Goal: Complete application form: Complete application form

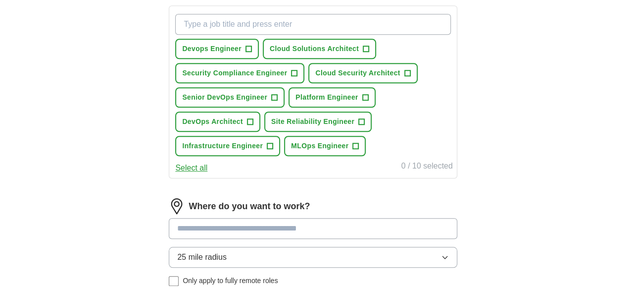
scroll to position [360, 0]
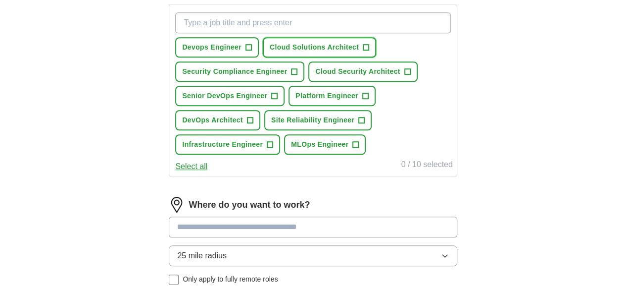
click at [359, 43] on span "Cloud Solutions Architect" at bounding box center [314, 47] width 89 height 10
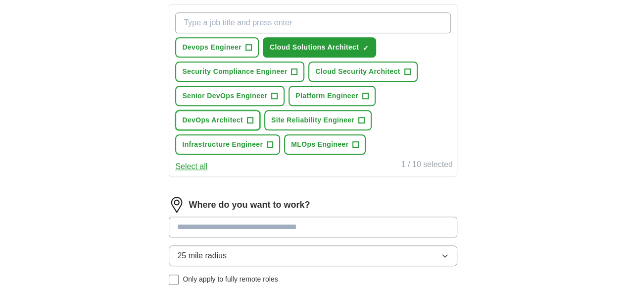
click at [253, 124] on span "+" at bounding box center [250, 120] width 6 height 8
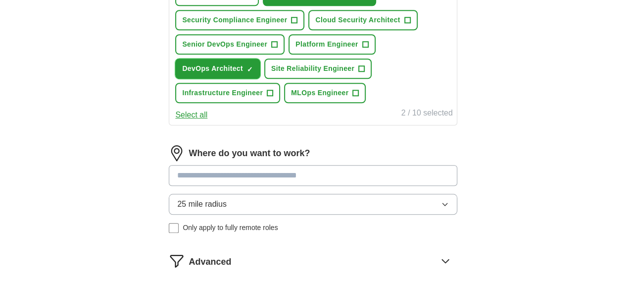
scroll to position [413, 0]
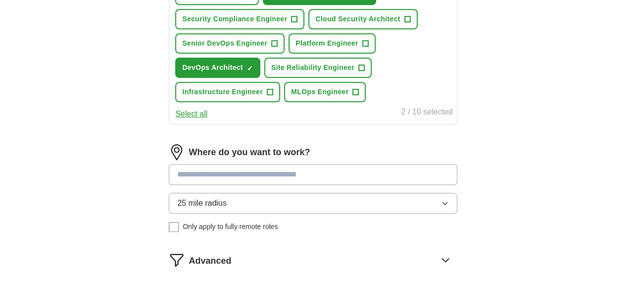
click at [304, 185] on input at bounding box center [313, 174] width 288 height 21
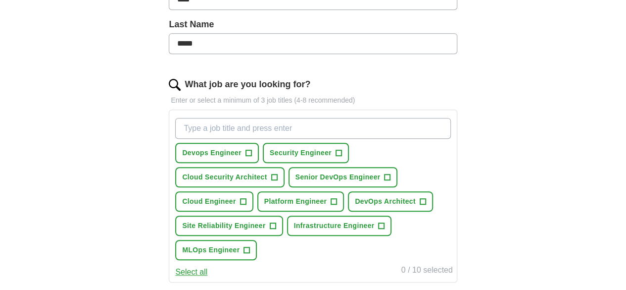
scroll to position [255, 0]
click at [251, 148] on span "+" at bounding box center [249, 152] width 6 height 8
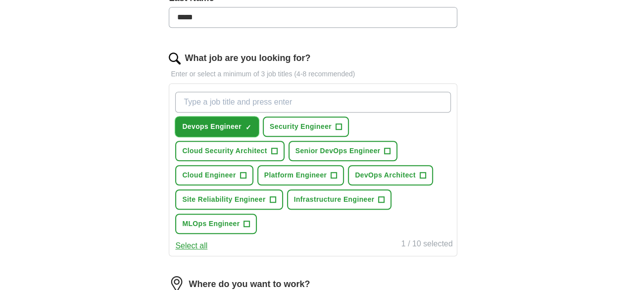
scroll to position [282, 0]
click at [355, 180] on span "DevOps Architect" at bounding box center [385, 174] width 61 height 10
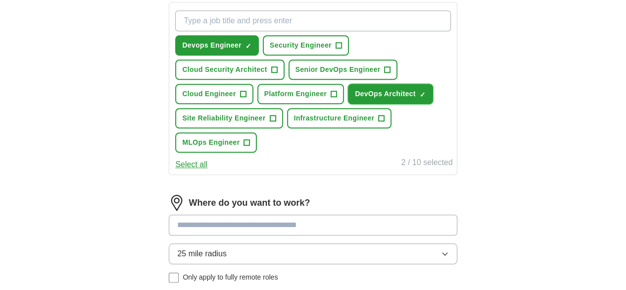
scroll to position [424, 0]
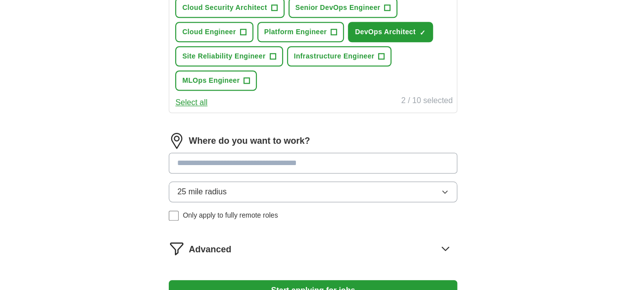
click at [330, 173] on input at bounding box center [313, 162] width 288 height 21
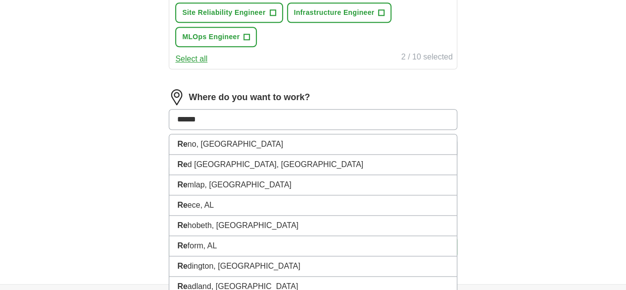
scroll to position [473, 0]
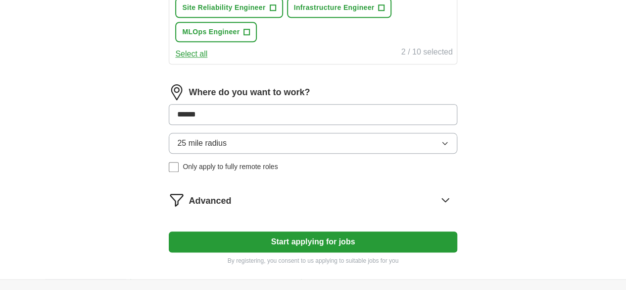
type input "******"
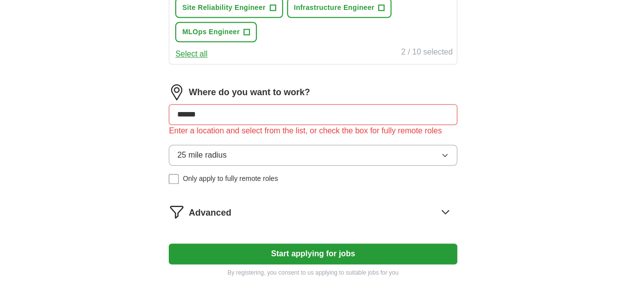
click at [342, 169] on div "Where do you want to work? ****** Enter a location and select from the list, or…" at bounding box center [313, 137] width 288 height 107
click at [275, 165] on button "25 mile radius" at bounding box center [313, 155] width 288 height 21
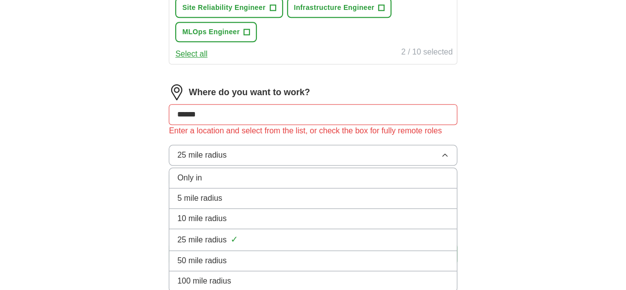
click at [275, 165] on button "25 mile radius" at bounding box center [313, 155] width 288 height 21
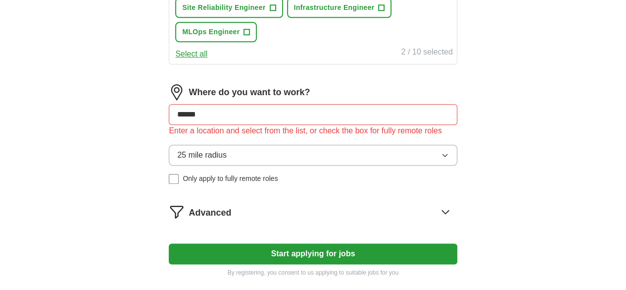
click at [275, 165] on button "25 mile radius" at bounding box center [313, 155] width 288 height 21
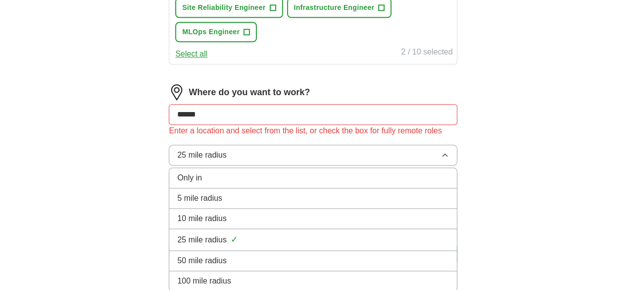
click at [270, 184] on div "Only in" at bounding box center [312, 178] width 271 height 12
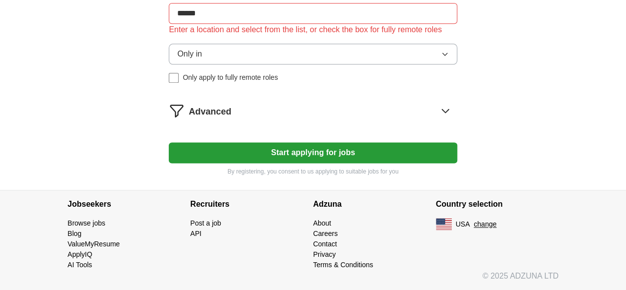
scroll to position [581, 0]
click at [377, 163] on button "Start applying for jobs" at bounding box center [313, 152] width 288 height 21
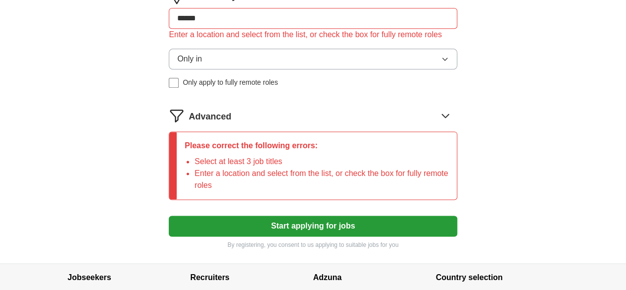
scroll to position [592, 0]
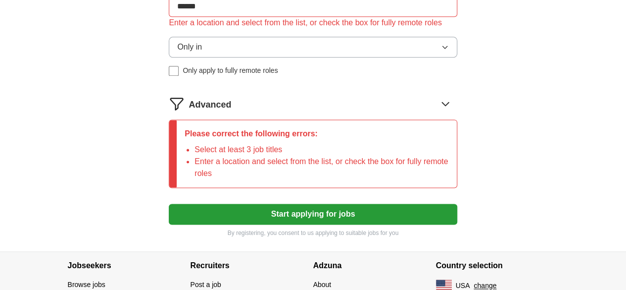
click at [265, 224] on button "Start applying for jobs" at bounding box center [313, 213] width 288 height 21
click at [438, 111] on icon at bounding box center [446, 104] width 16 height 16
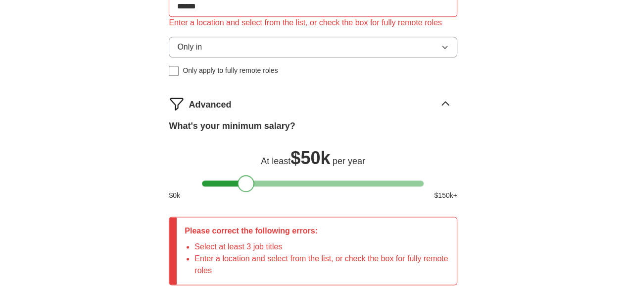
click at [246, 186] on div at bounding box center [313, 183] width 222 height 6
click at [266, 186] on div at bounding box center [313, 183] width 222 height 6
click at [281, 186] on div at bounding box center [313, 183] width 222 height 6
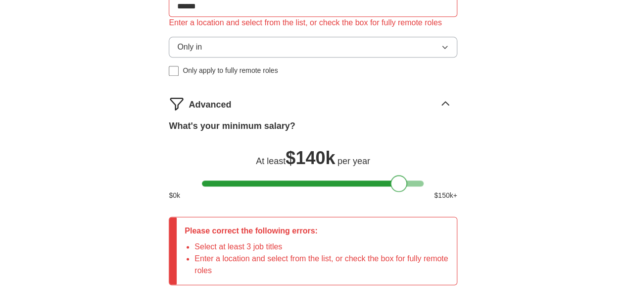
drag, startPoint x: 281, startPoint y: 217, endPoint x: 398, endPoint y: 224, distance: 117.0
click at [398, 192] on div at bounding box center [399, 183] width 17 height 17
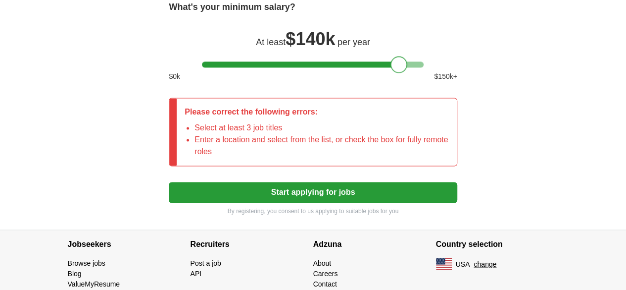
scroll to position [736, 0]
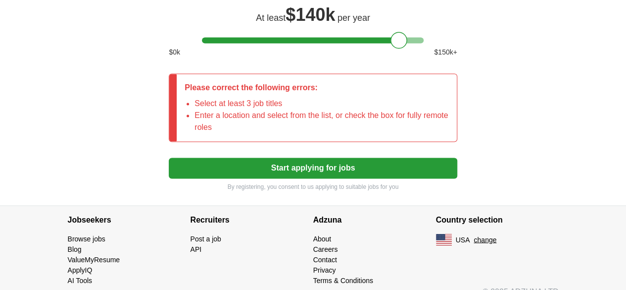
click at [399, 178] on button "Start applying for jobs" at bounding box center [313, 167] width 288 height 21
click at [300, 178] on button "Start applying for jobs" at bounding box center [313, 167] width 288 height 21
